Goal: Use online tool/utility: Utilize a website feature to perform a specific function

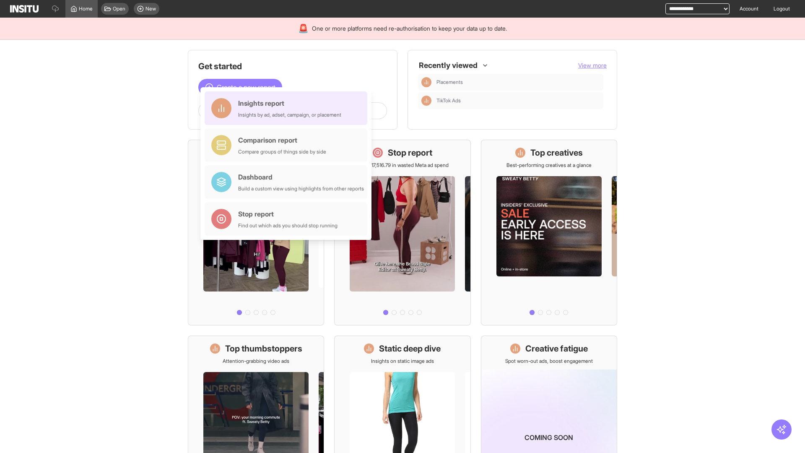
click at [288, 108] on div "Insights report Insights by ad, adset, campaign, or placement" at bounding box center [289, 108] width 103 height 20
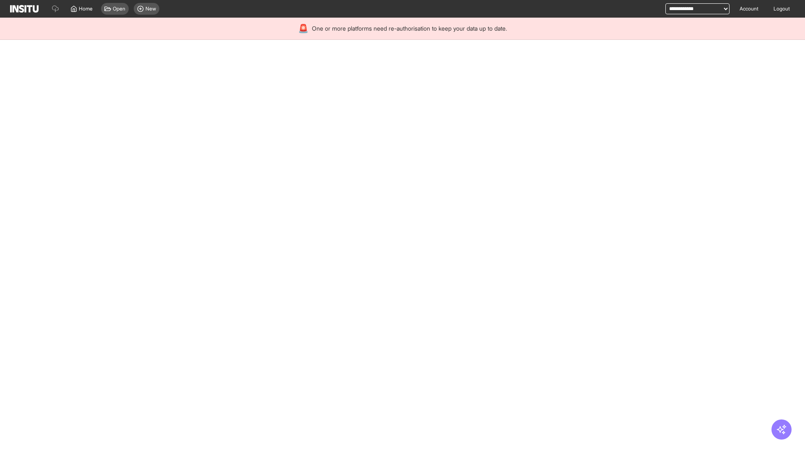
select select "**"
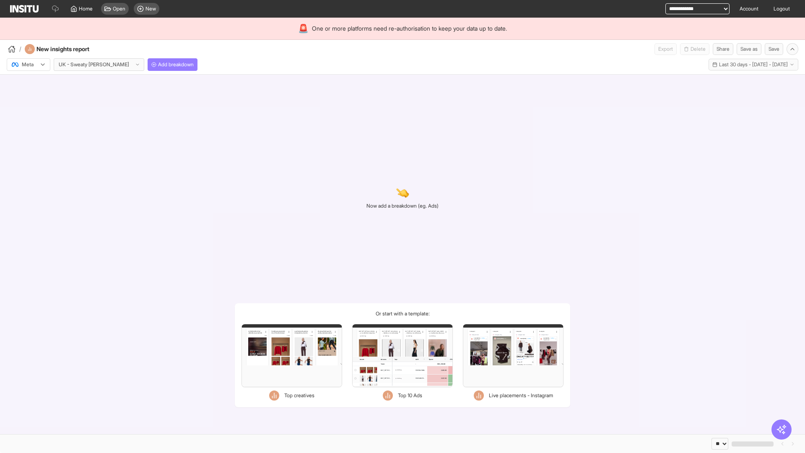
click at [29, 65] on div at bounding box center [22, 64] width 23 height 8
click at [28, 83] on span "Meta" at bounding box center [27, 83] width 11 height 8
click at [158, 65] on span "Add breakdown" at bounding box center [176, 64] width 36 height 7
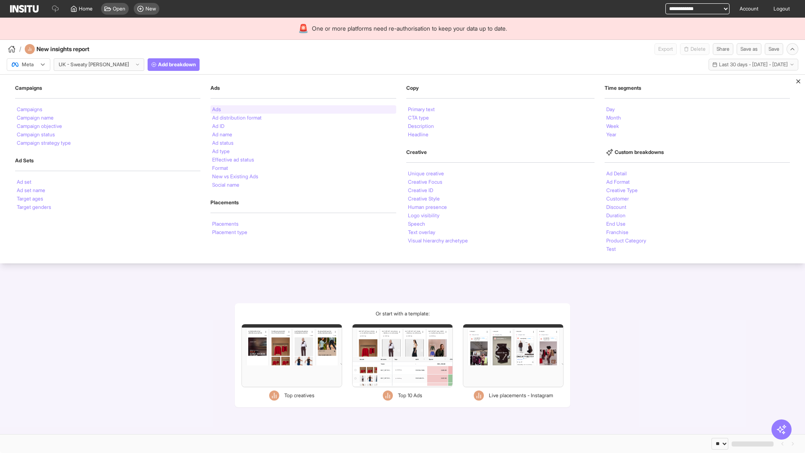
click at [216, 109] on li "Ads" at bounding box center [216, 109] width 9 height 5
